Goal: Task Accomplishment & Management: Manage account settings

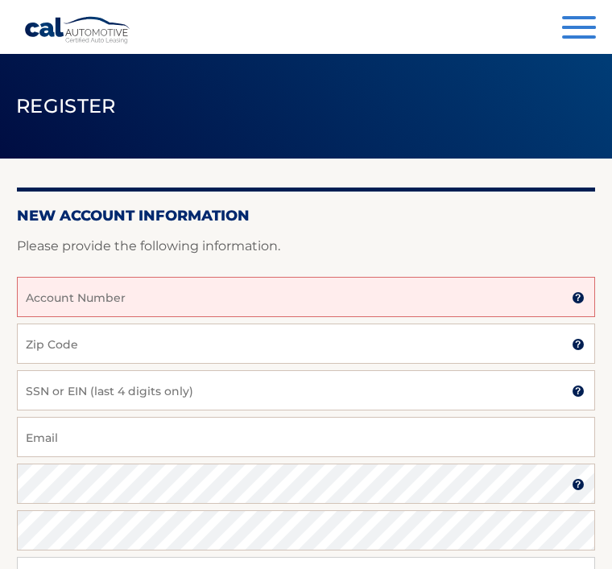
click at [135, 297] on input "Account Number" at bounding box center [306, 297] width 578 height 40
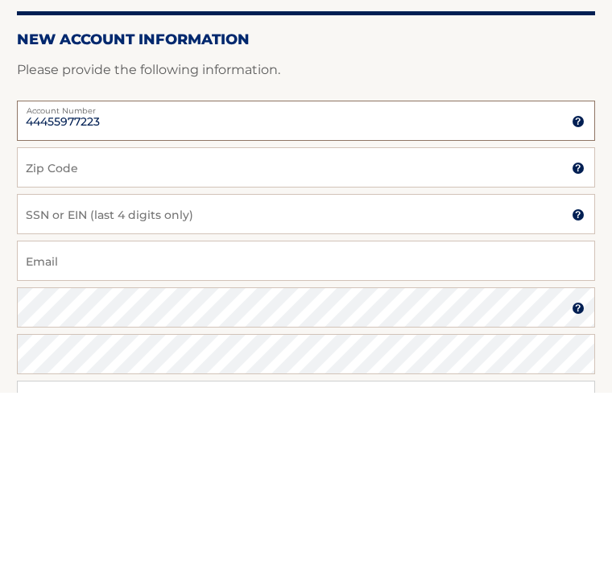
type input "44455977223"
click at [122, 324] on input "Zip Code" at bounding box center [306, 344] width 578 height 40
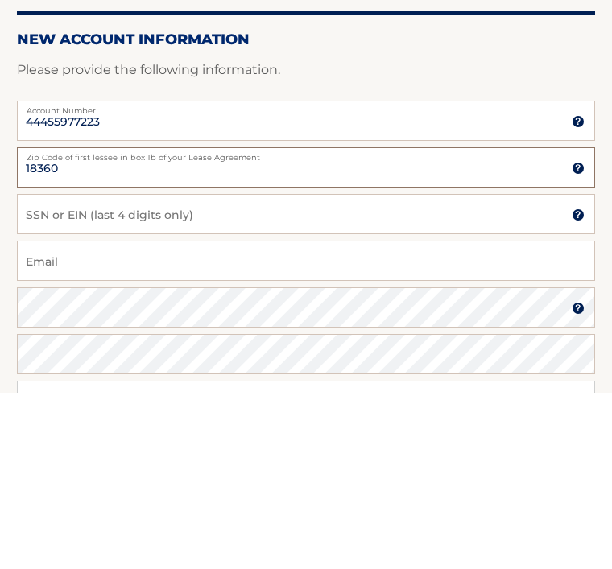
type input "18360"
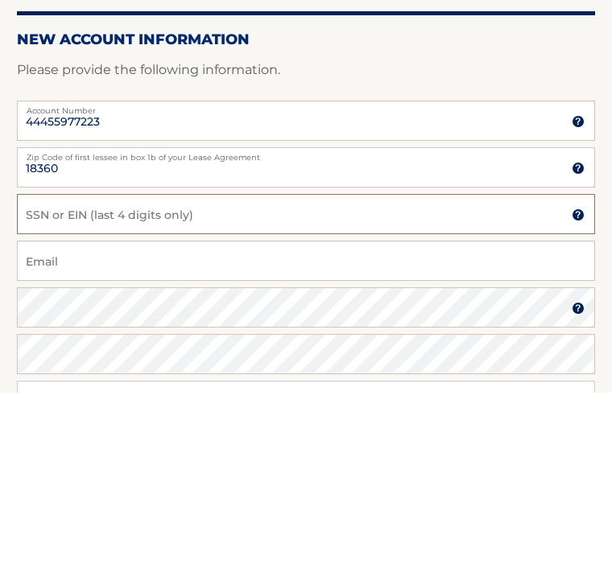
click at [130, 370] on input "SSN or EIN (last 4 digits only)" at bounding box center [306, 390] width 578 height 40
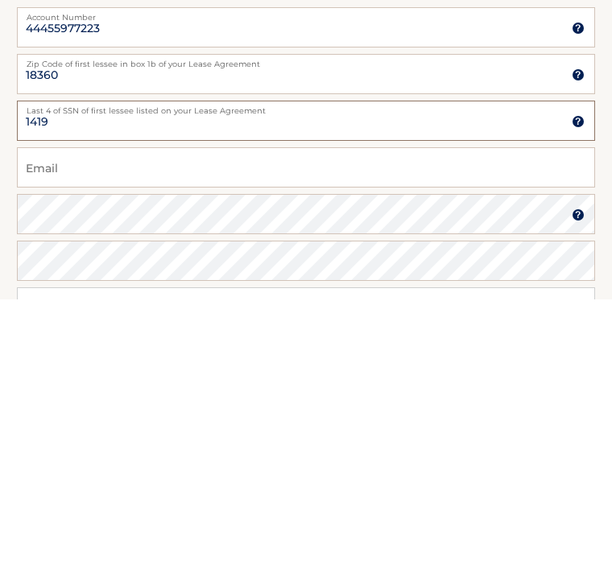
type input "1419"
click at [111, 417] on input "Email" at bounding box center [306, 437] width 578 height 40
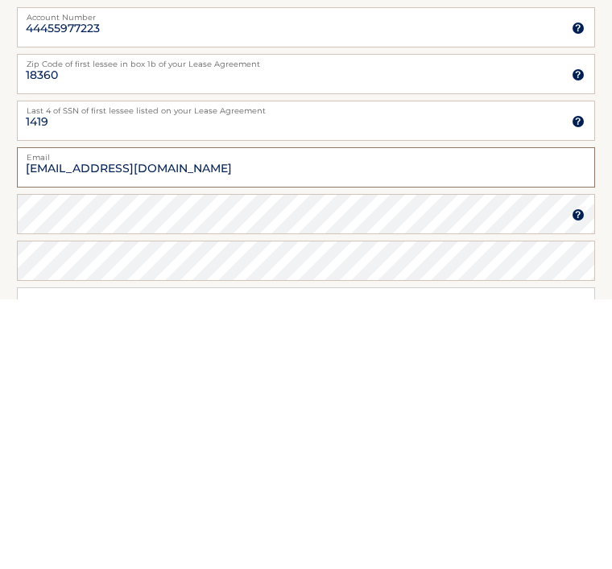
type input "jplpvteye@aol.com"
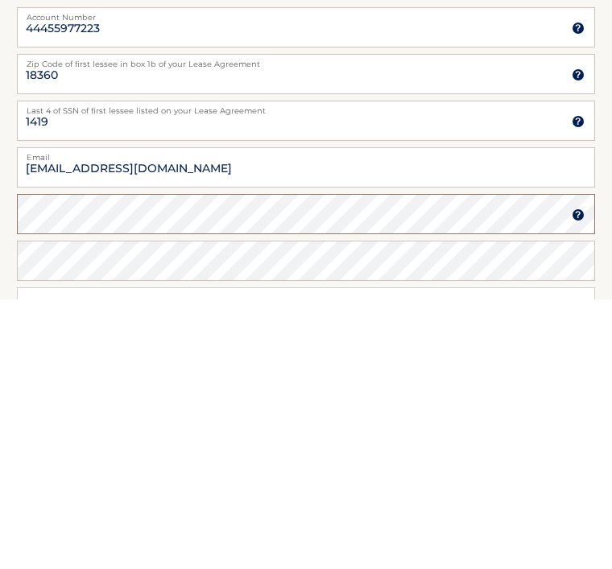
scroll to position [43, 0]
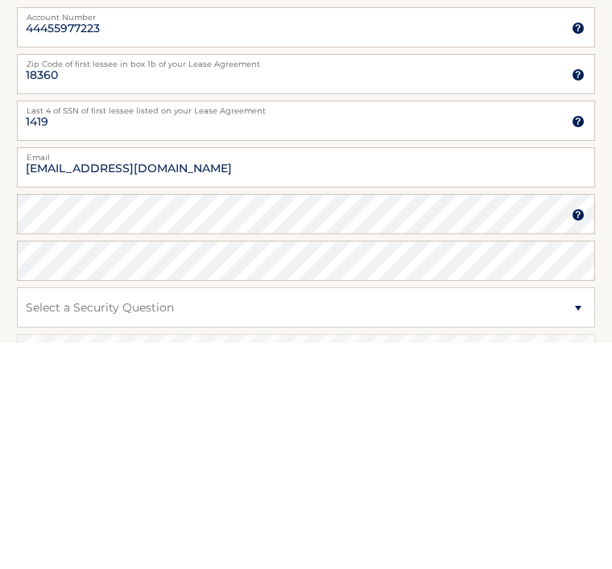
click at [578, 436] on img at bounding box center [578, 442] width 13 height 13
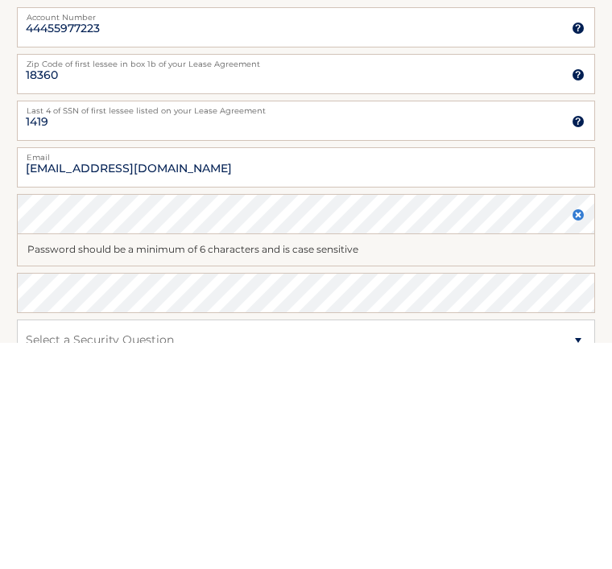
scroll to position [270, 0]
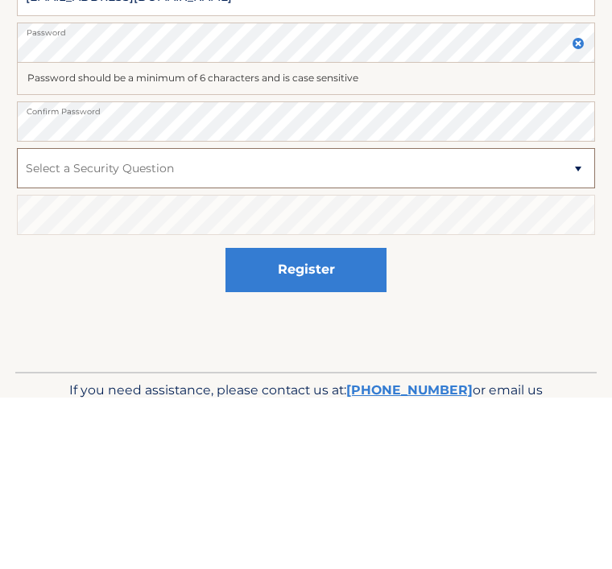
click at [127, 320] on select "Select a Security Question What was the name of your elementary school? What is…" at bounding box center [306, 340] width 578 height 40
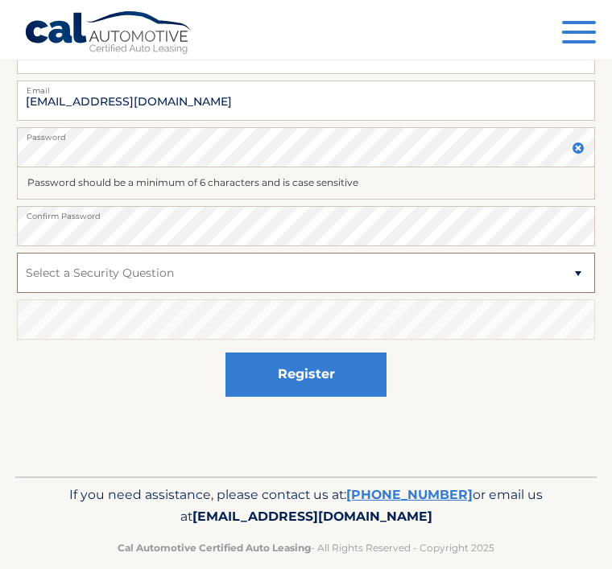
select select "1"
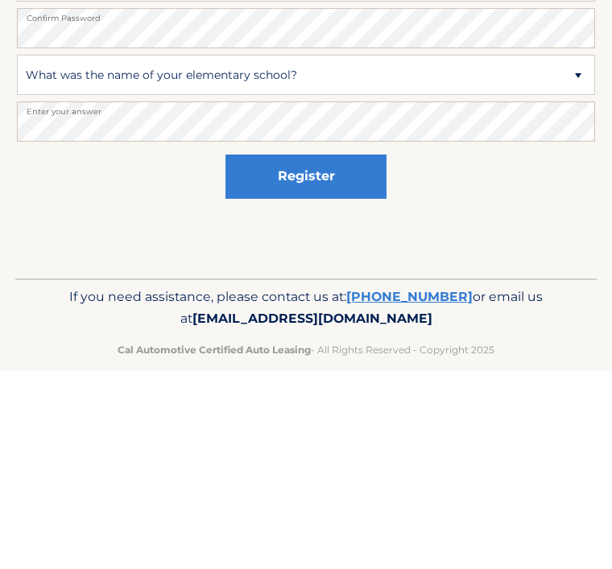
click at [341, 353] on button "Register" at bounding box center [306, 375] width 161 height 44
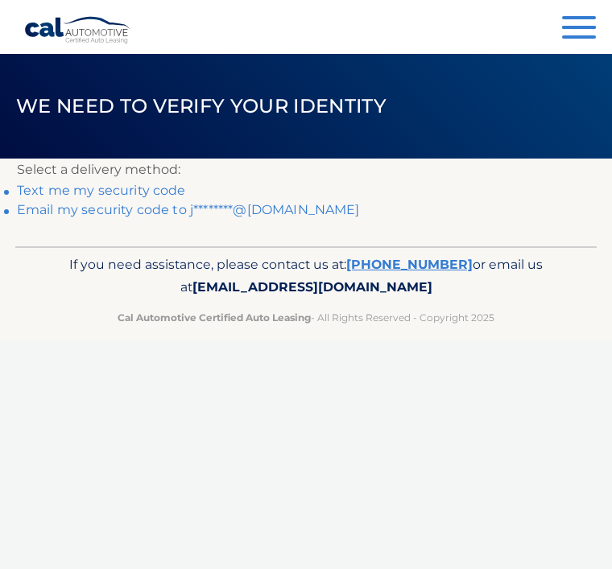
click at [113, 193] on link "Text me my security code" at bounding box center [101, 190] width 169 height 15
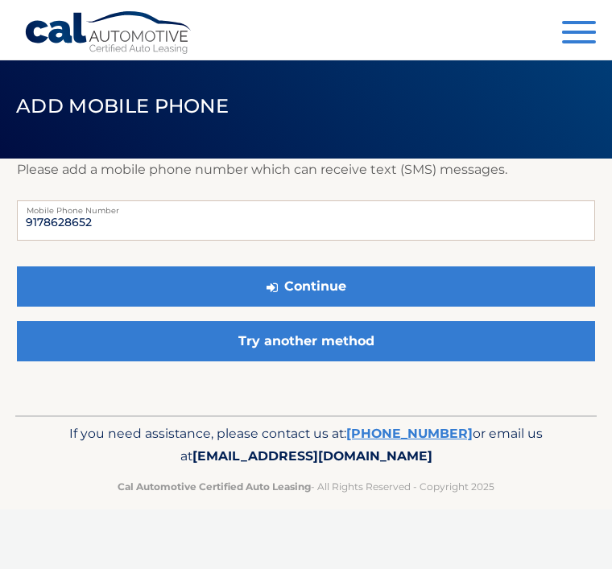
scroll to position [101, 0]
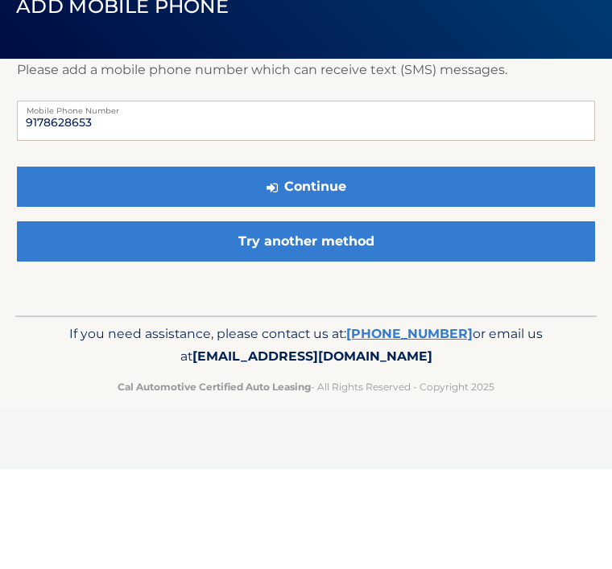
type input "9178628653"
click at [329, 267] on button "Continue" at bounding box center [306, 287] width 578 height 40
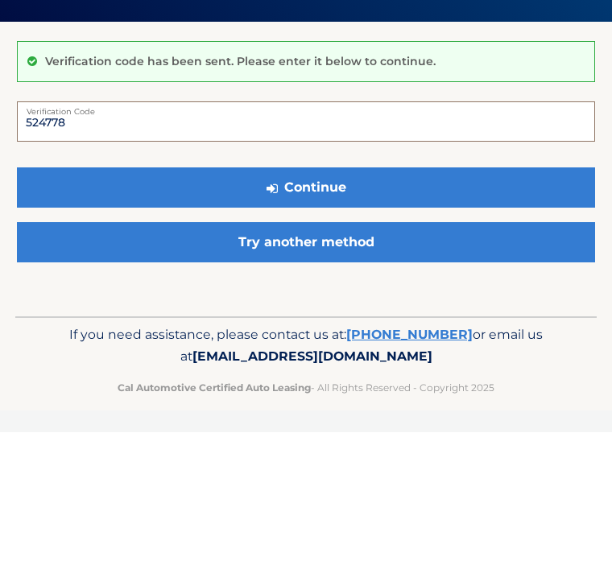
type input "524778"
click at [349, 304] on button "Continue" at bounding box center [306, 324] width 578 height 40
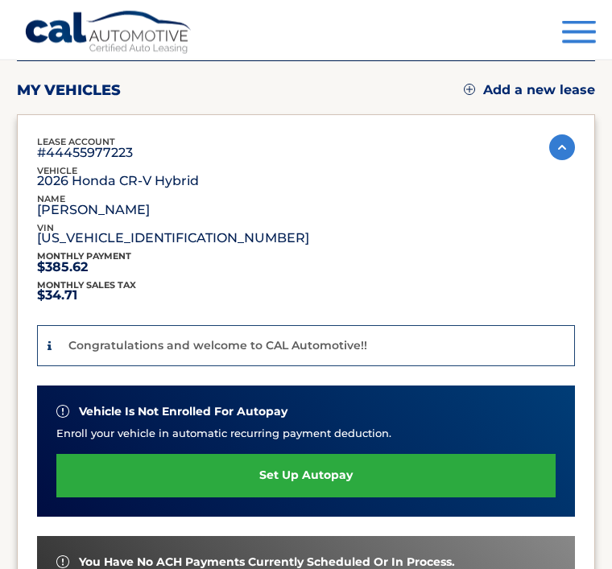
scroll to position [174, 0]
click at [330, 469] on link "set up autopay" at bounding box center [305, 475] width 499 height 43
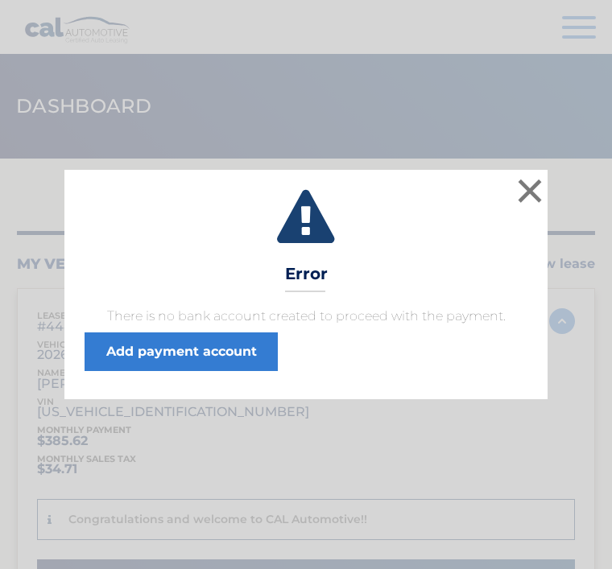
click at [542, 181] on button "×" at bounding box center [530, 191] width 32 height 32
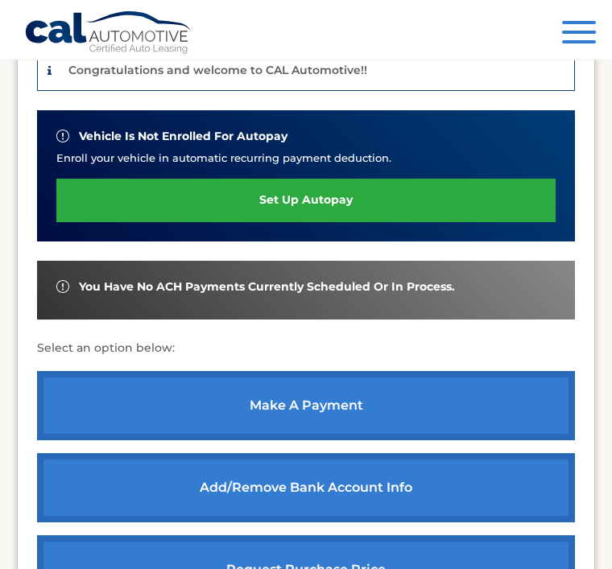
scroll to position [452, 0]
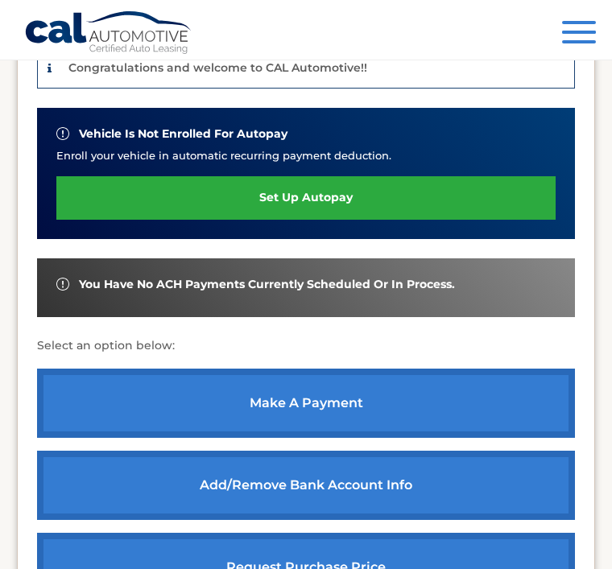
click at [299, 396] on link "make a payment" at bounding box center [306, 403] width 538 height 69
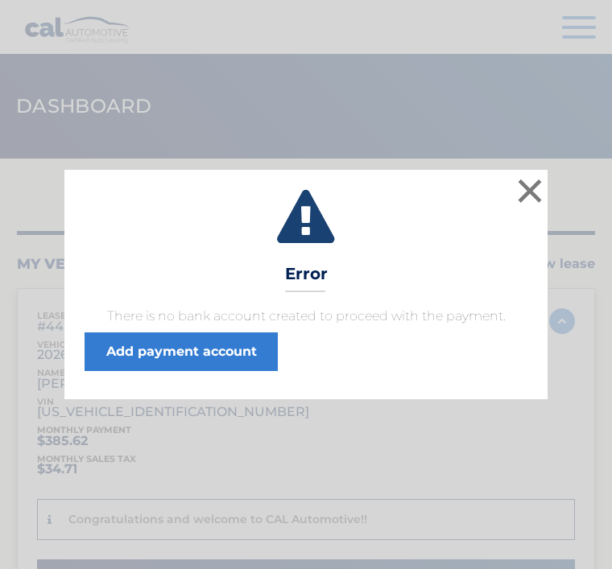
click at [526, 207] on button "×" at bounding box center [530, 191] width 32 height 32
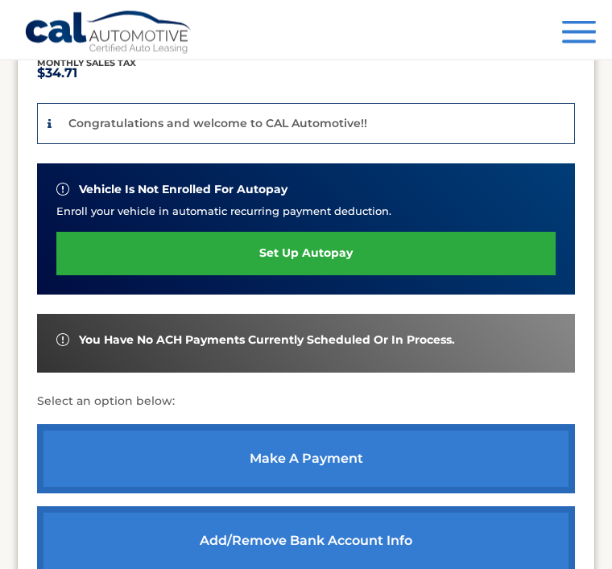
scroll to position [396, 0]
click at [354, 538] on link "Add/Remove bank account info" at bounding box center [306, 541] width 538 height 69
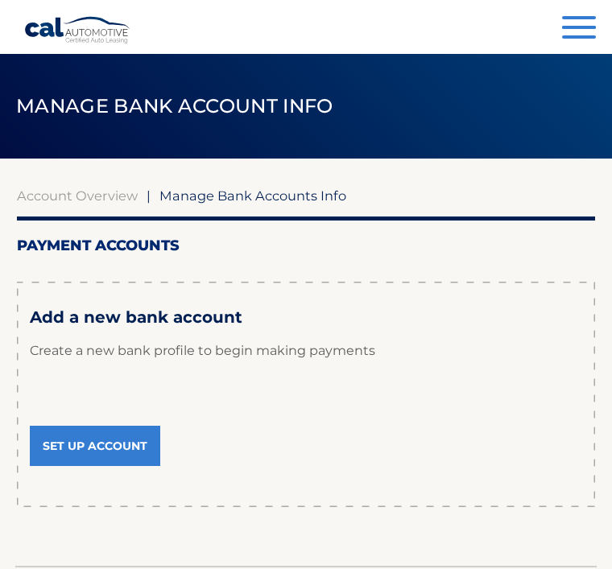
click at [105, 436] on link "Set Up Account" at bounding box center [95, 446] width 130 height 40
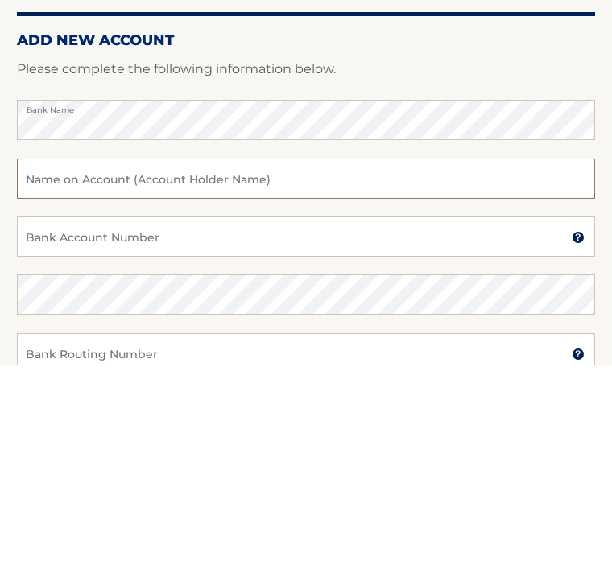
click at [95, 363] on input "text" at bounding box center [306, 383] width 578 height 40
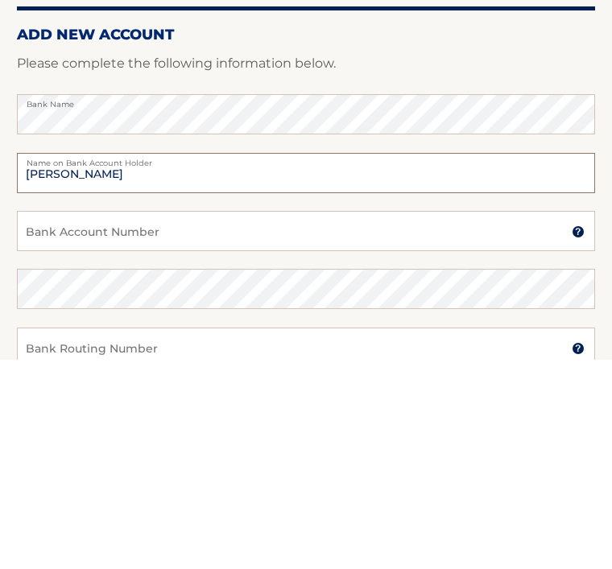
type input "[PERSON_NAME]"
click at [72, 421] on input "Bank Account Number" at bounding box center [306, 441] width 578 height 40
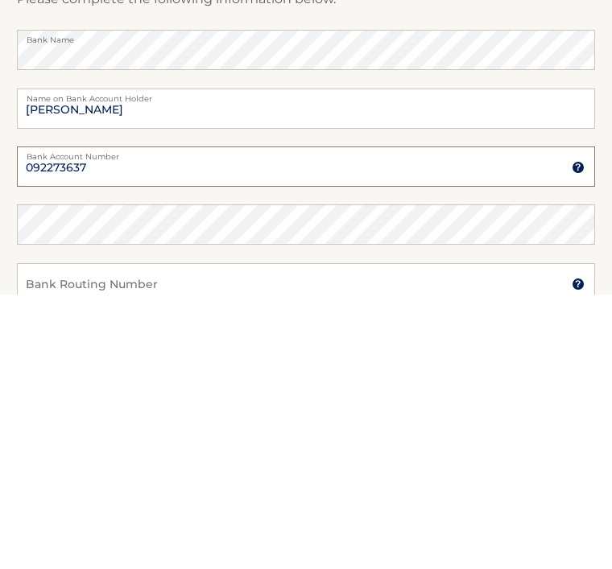
type input "092273637"
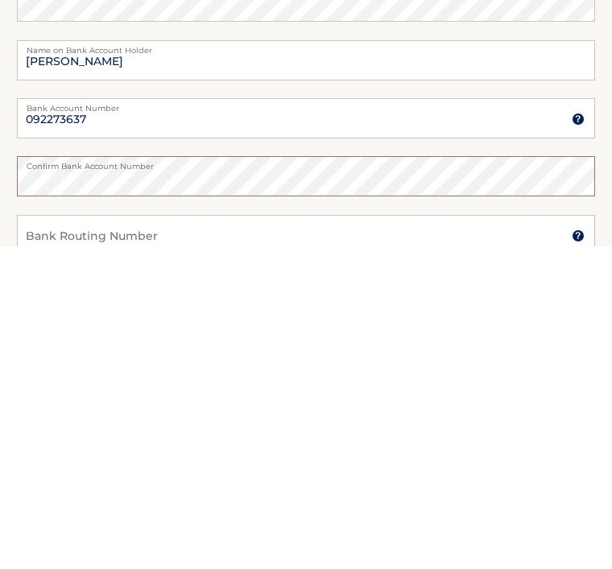
scroll to position [40, 0]
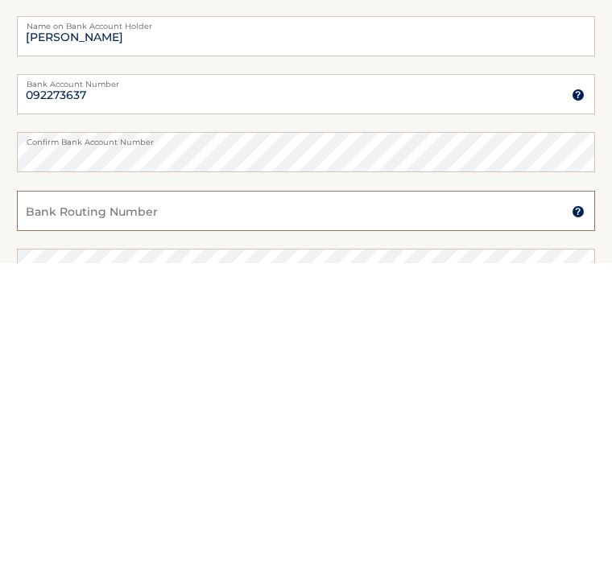
click at [75, 498] on input "Bank Routing Number" at bounding box center [306, 518] width 578 height 40
type input "021000021"
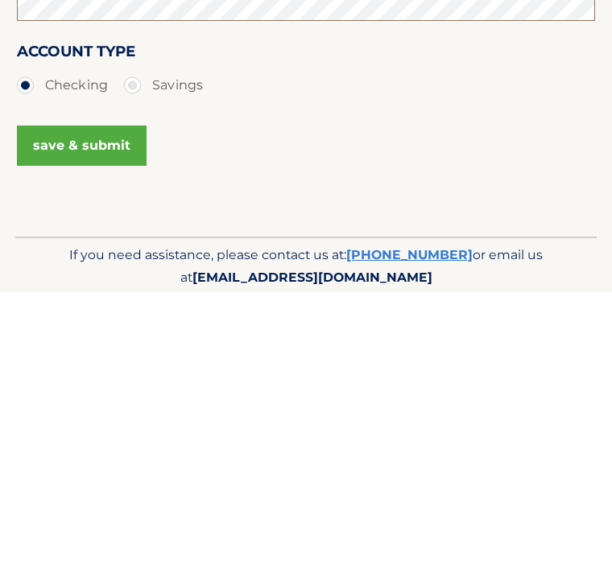
scroll to position [341, 0]
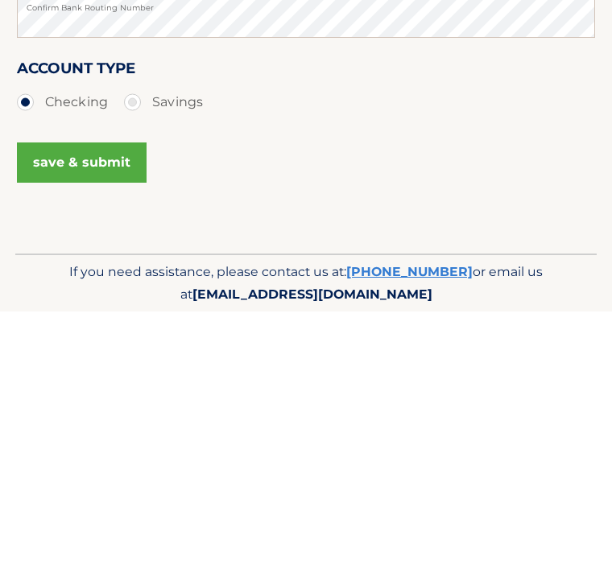
click at [99, 400] on button "save & submit" at bounding box center [82, 420] width 130 height 40
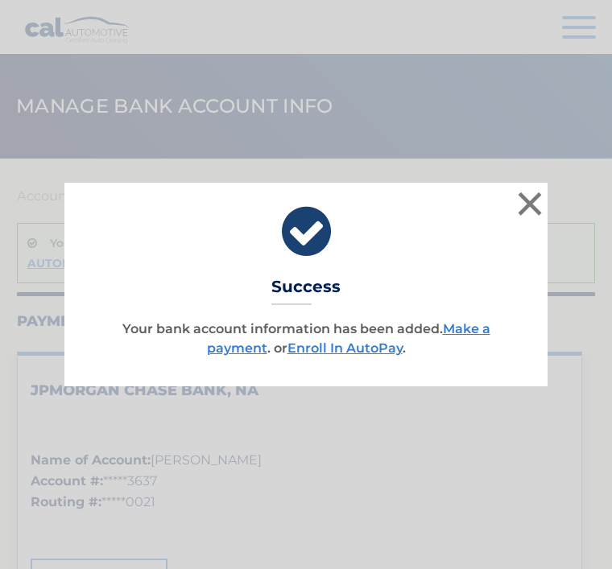
click at [354, 354] on link "Enroll In AutoPay" at bounding box center [345, 348] width 115 height 15
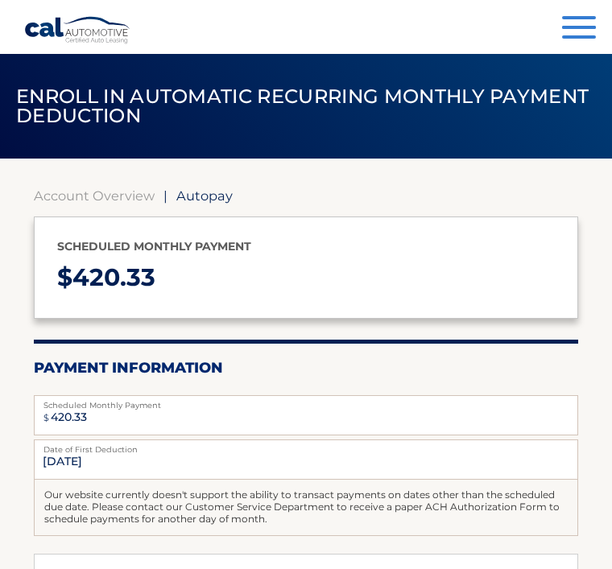
select select "YTdkZGQ2MDUtMzRhNi00ZTJiLThiMmEtZDg2Y2M3MDc4MWE5"
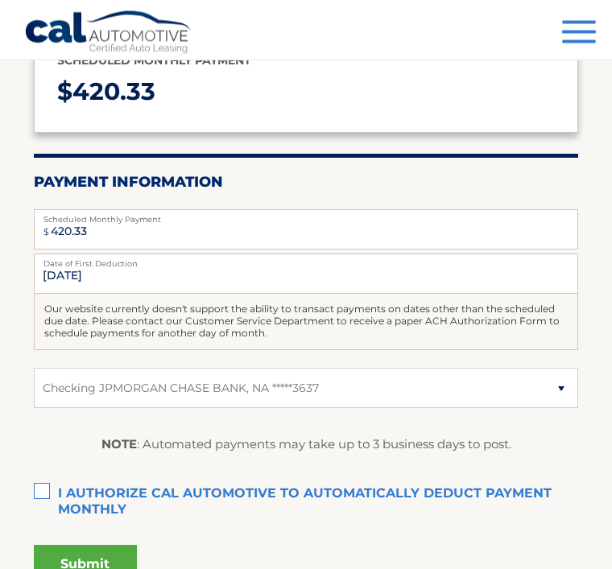
scroll to position [186, 0]
click at [47, 499] on label "I authorize cal automotive to automatically deduct payment monthly This checkbo…" at bounding box center [306, 494] width 545 height 32
click at [0, 0] on input "I authorize cal automotive to automatically deduct payment monthly This checkbo…" at bounding box center [0, 0] width 0 height 0
click at [110, 568] on button "Submit" at bounding box center [85, 564] width 103 height 39
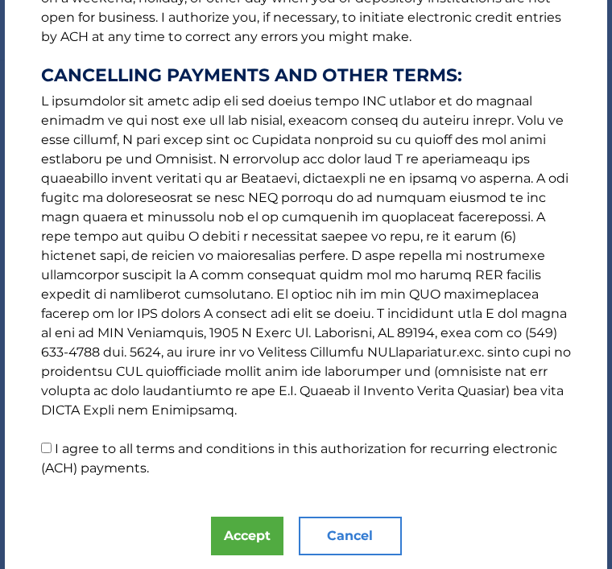
scroll to position [372, 0]
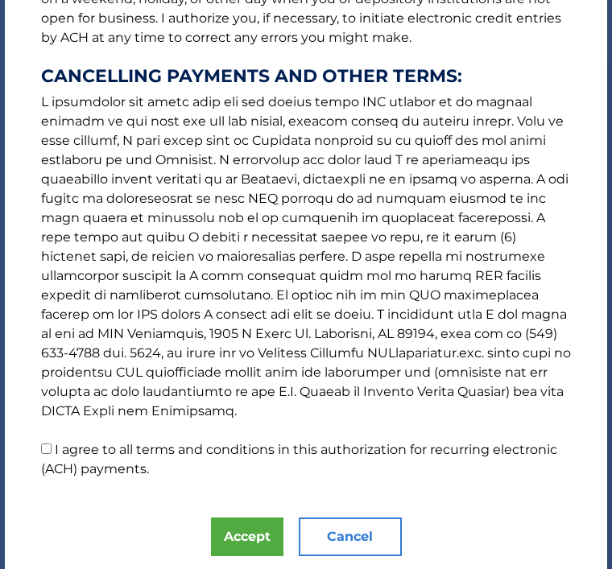
click at [48, 454] on input "I agree to all terms and conditions in this authorization for recurring electro…" at bounding box center [46, 449] width 10 height 10
checkbox input "true"
click at [259, 540] on button "Accept" at bounding box center [247, 537] width 72 height 39
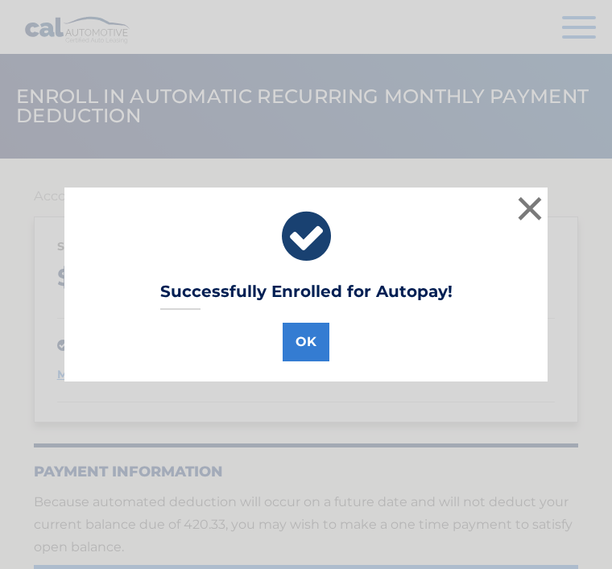
click at [317, 354] on button "OK" at bounding box center [306, 342] width 47 height 39
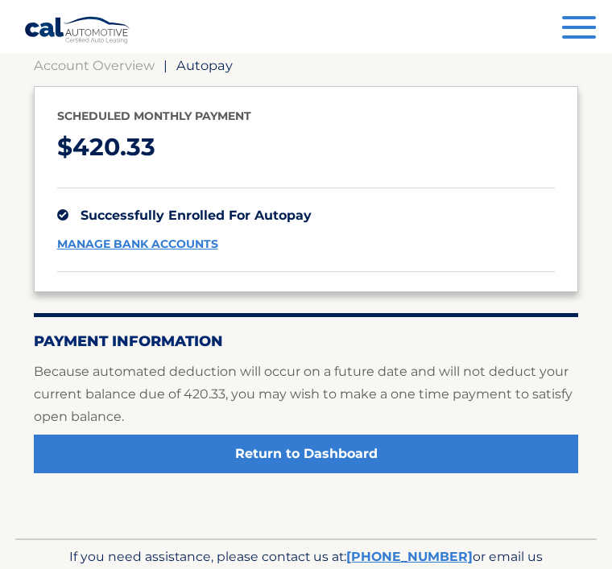
scroll to position [140, 0]
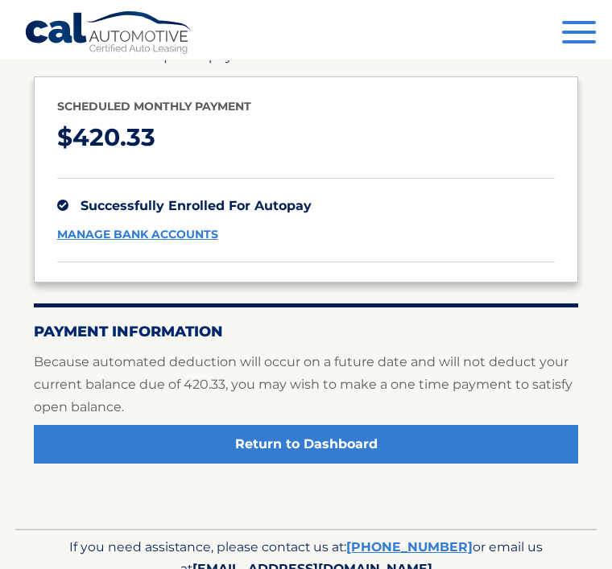
click at [318, 441] on link "Return to Dashboard" at bounding box center [306, 444] width 545 height 39
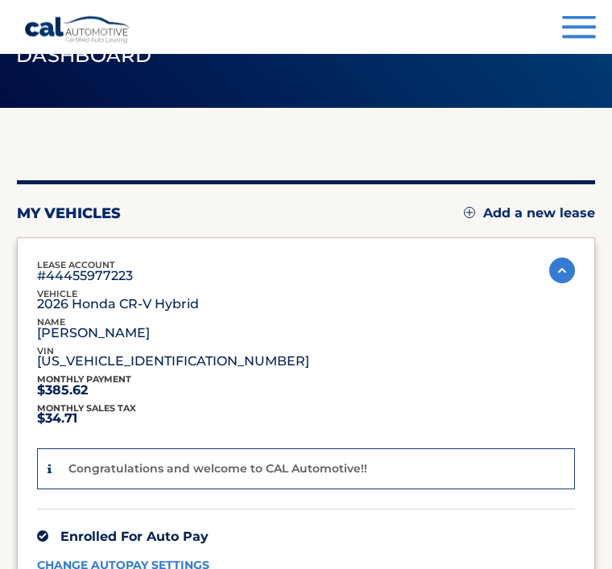
scroll to position [51, 0]
